Goal: Task Accomplishment & Management: Manage account settings

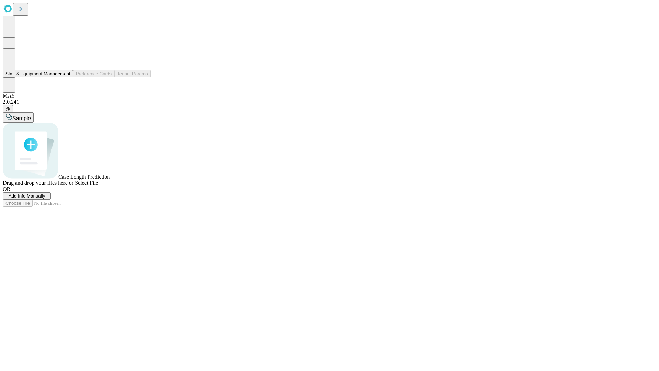
click at [66, 77] on button "Staff & Equipment Management" at bounding box center [38, 73] width 70 height 7
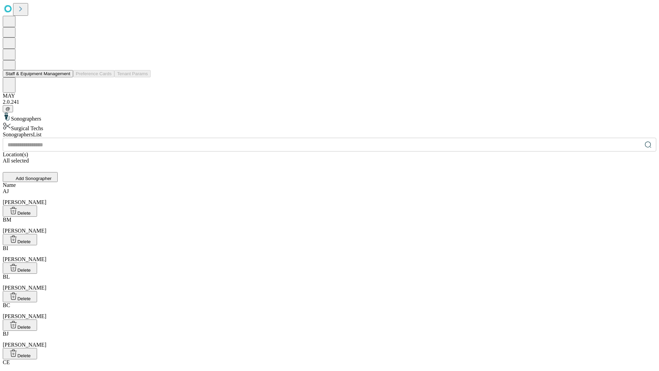
click at [66, 77] on button "Staff & Equipment Management" at bounding box center [38, 73] width 70 height 7
